Goal: Task Accomplishment & Management: Manage account settings

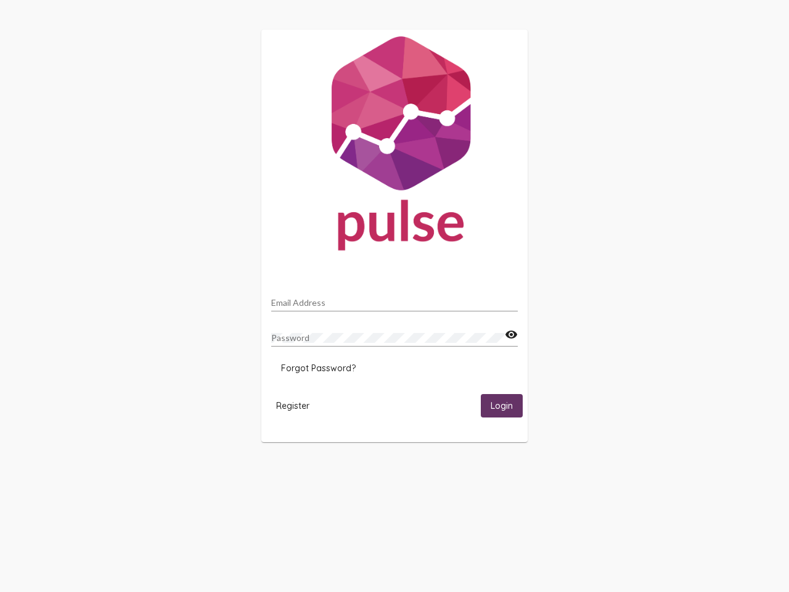
click at [395, 299] on input "Email Address" at bounding box center [394, 303] width 247 height 10
click at [511, 335] on mat-icon "visibility" at bounding box center [511, 334] width 13 height 15
click at [318, 368] on span "Forgot Password?" at bounding box center [318, 368] width 75 height 11
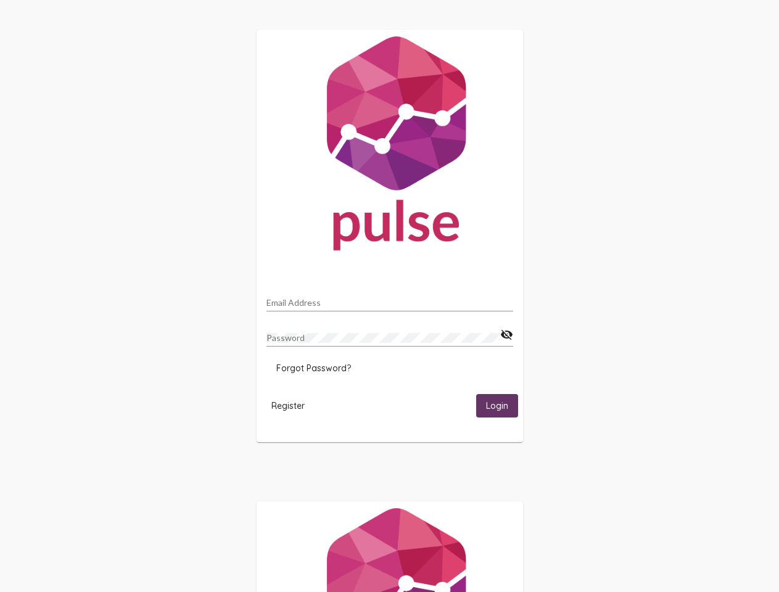
click at [293, 405] on span "Register" at bounding box center [287, 405] width 33 height 11
click at [502, 405] on html "Email Address Password visibility_off Forgot Password? Register Login" at bounding box center [389, 399] width 779 height 799
